Goal: Task Accomplishment & Management: Use online tool/utility

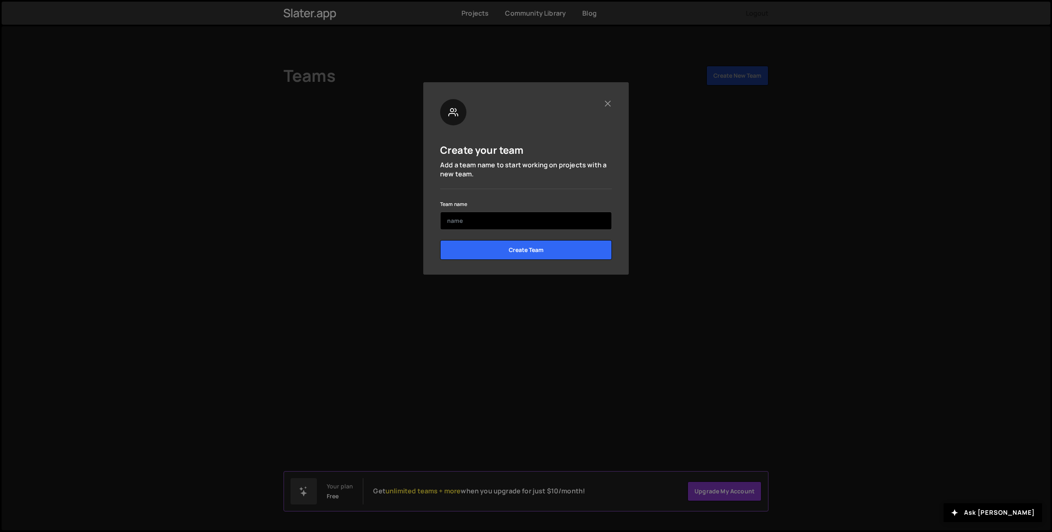
click at [460, 223] on input "text" at bounding box center [526, 221] width 172 height 18
type input "[PERSON_NAME]"
click at [440, 240] on input "Create Team" at bounding box center [526, 250] width 172 height 20
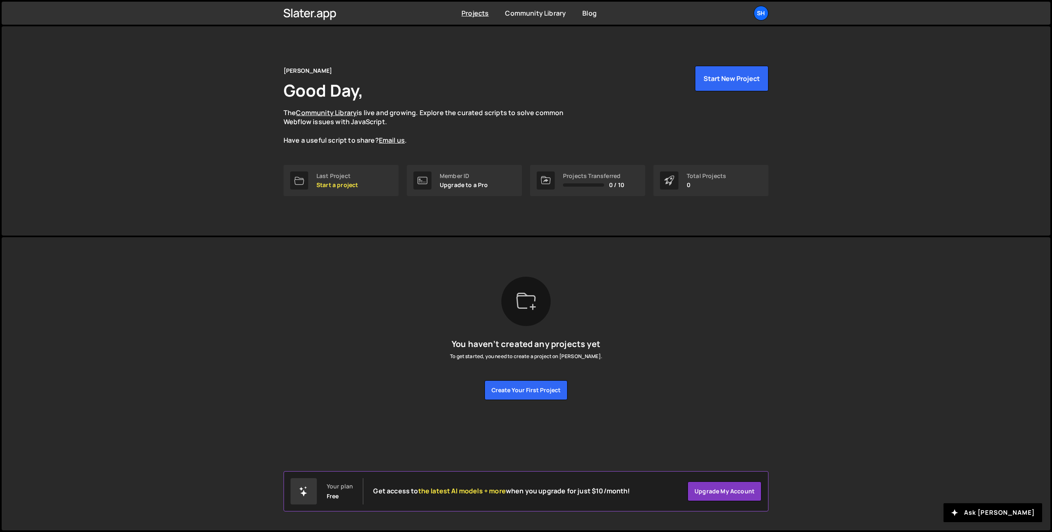
click at [194, 99] on div "[PERSON_NAME] Good Day, The Community Library is live and growing. Explore the …" at bounding box center [526, 130] width 1049 height 209
click at [337, 174] on div "Last Project" at bounding box center [337, 176] width 42 height 7
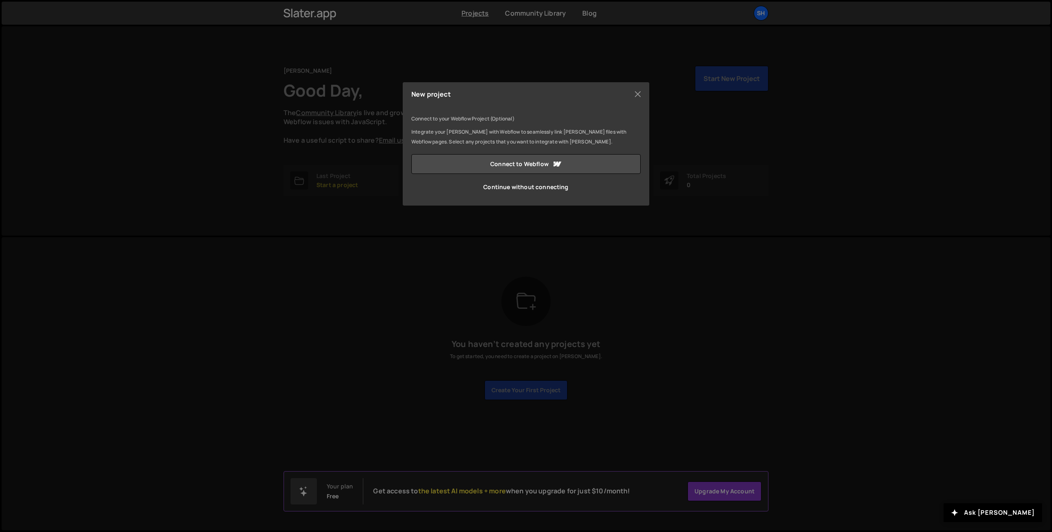
click at [809, 143] on div "New project Connect to your Webflow Project (Optional) Integrate your [PERSON_N…" at bounding box center [526, 266] width 1052 height 532
